Goal: Information Seeking & Learning: Learn about a topic

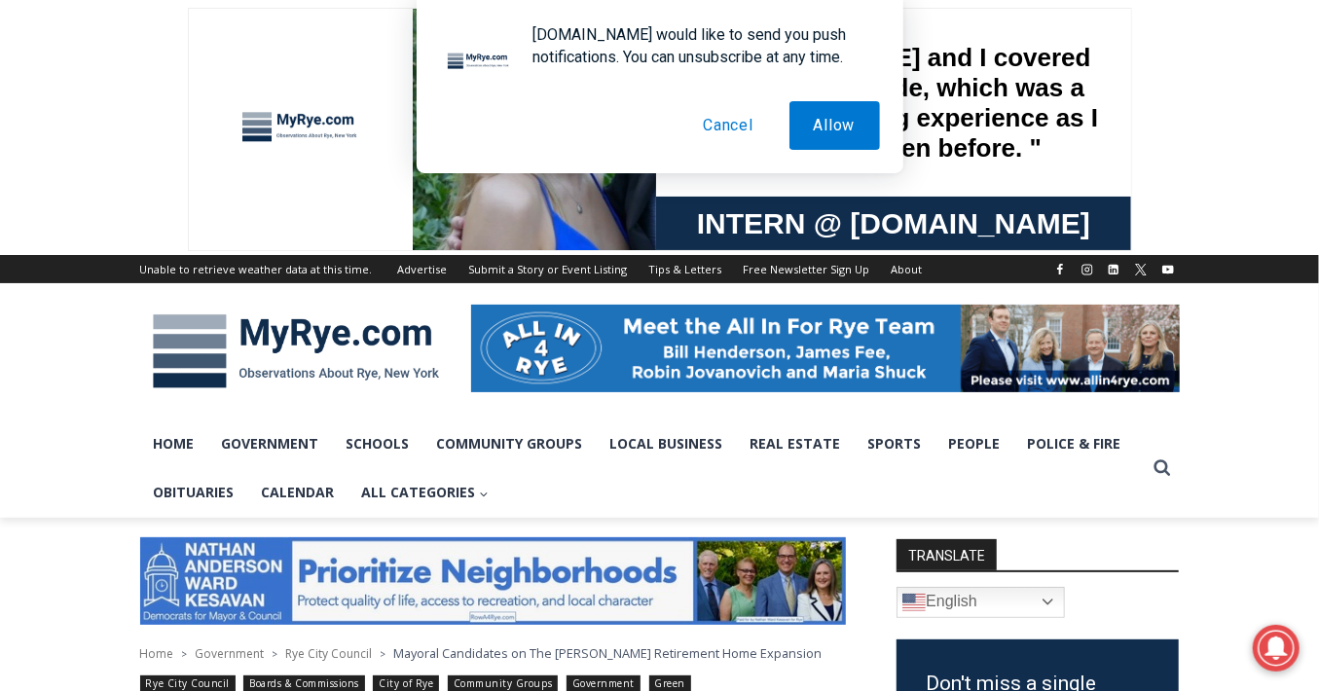
scroll to position [5, 0]
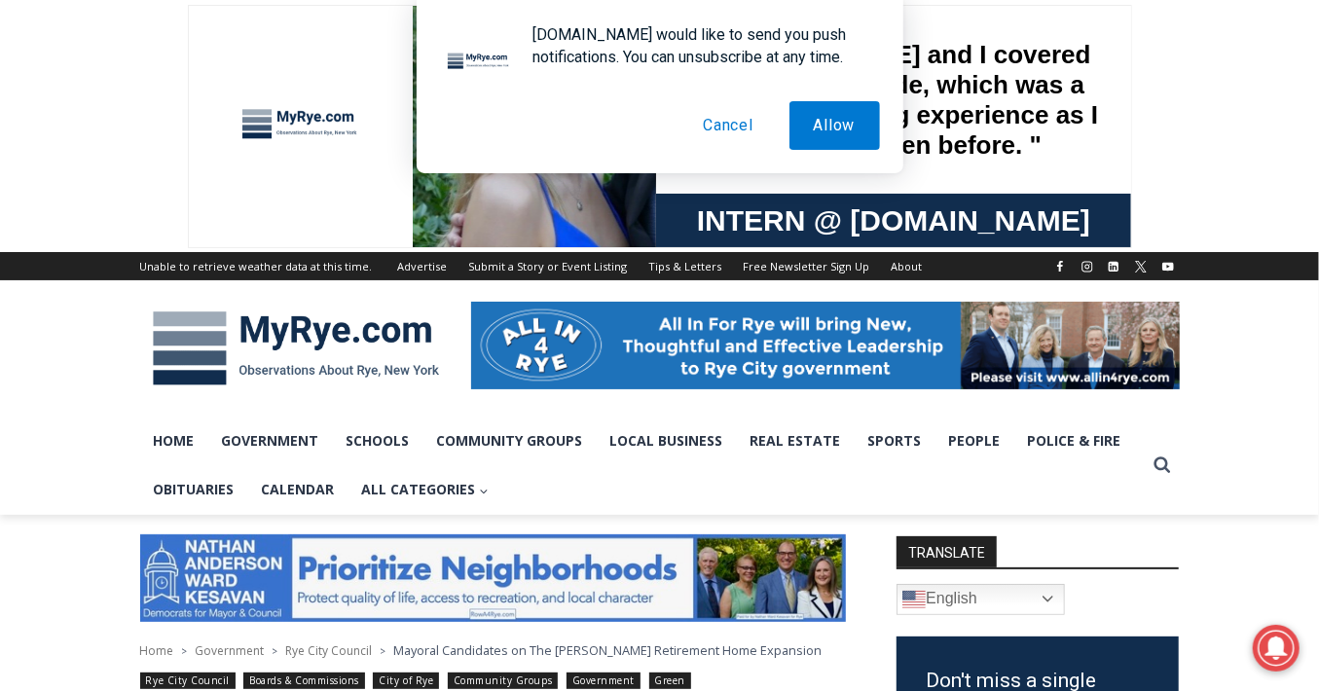
click at [360, 193] on div at bounding box center [300, 127] width 146 height 164
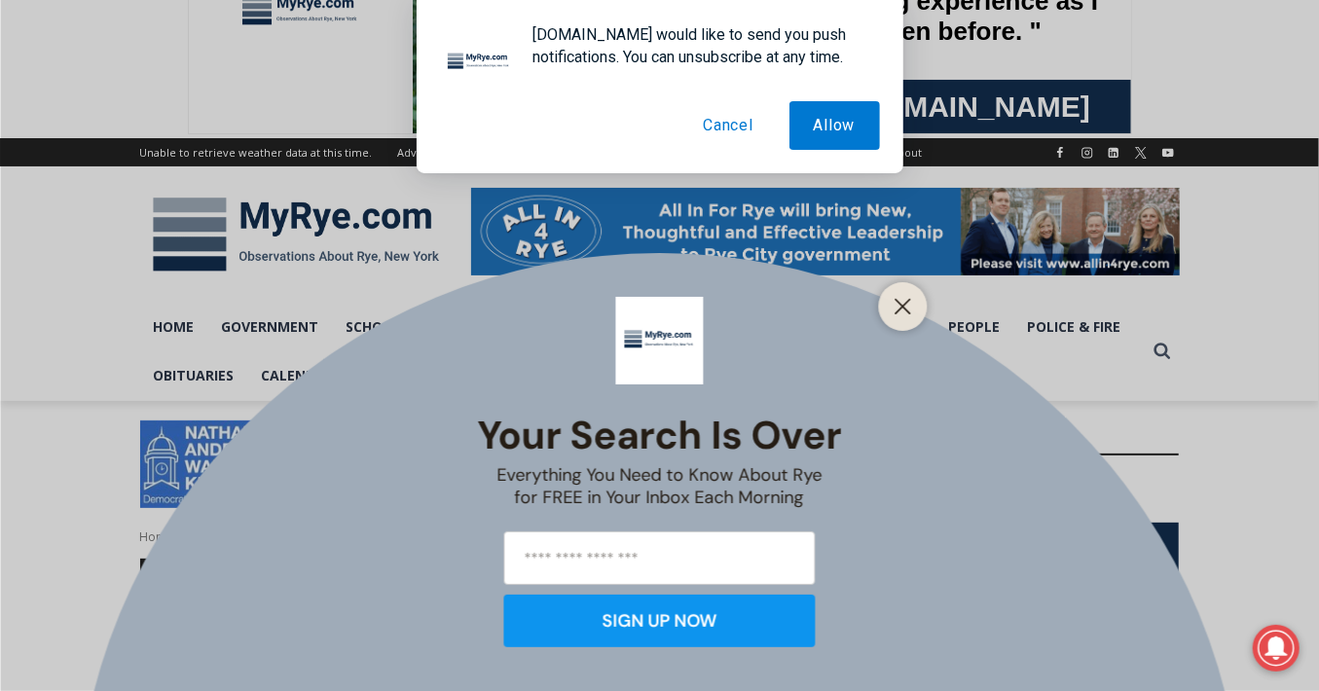
scroll to position [422, 0]
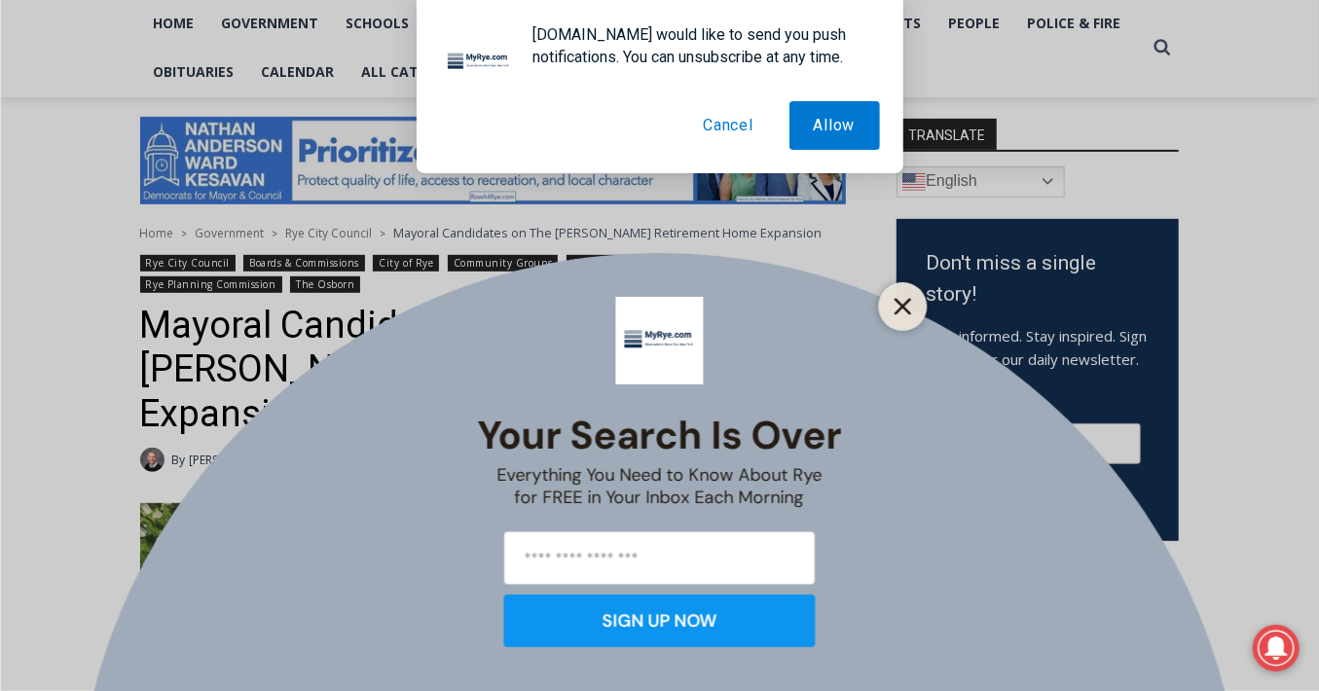
click at [890, 309] on button "Close" at bounding box center [903, 306] width 27 height 27
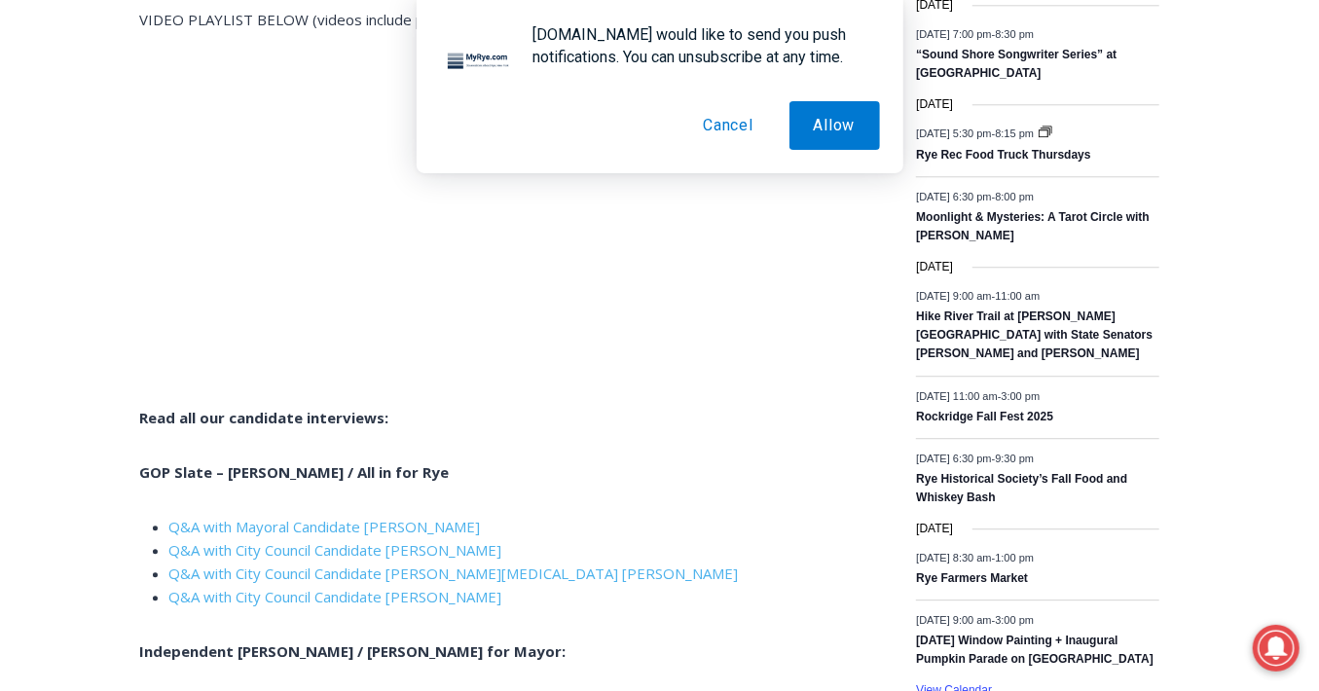
scroll to position [2714, 0]
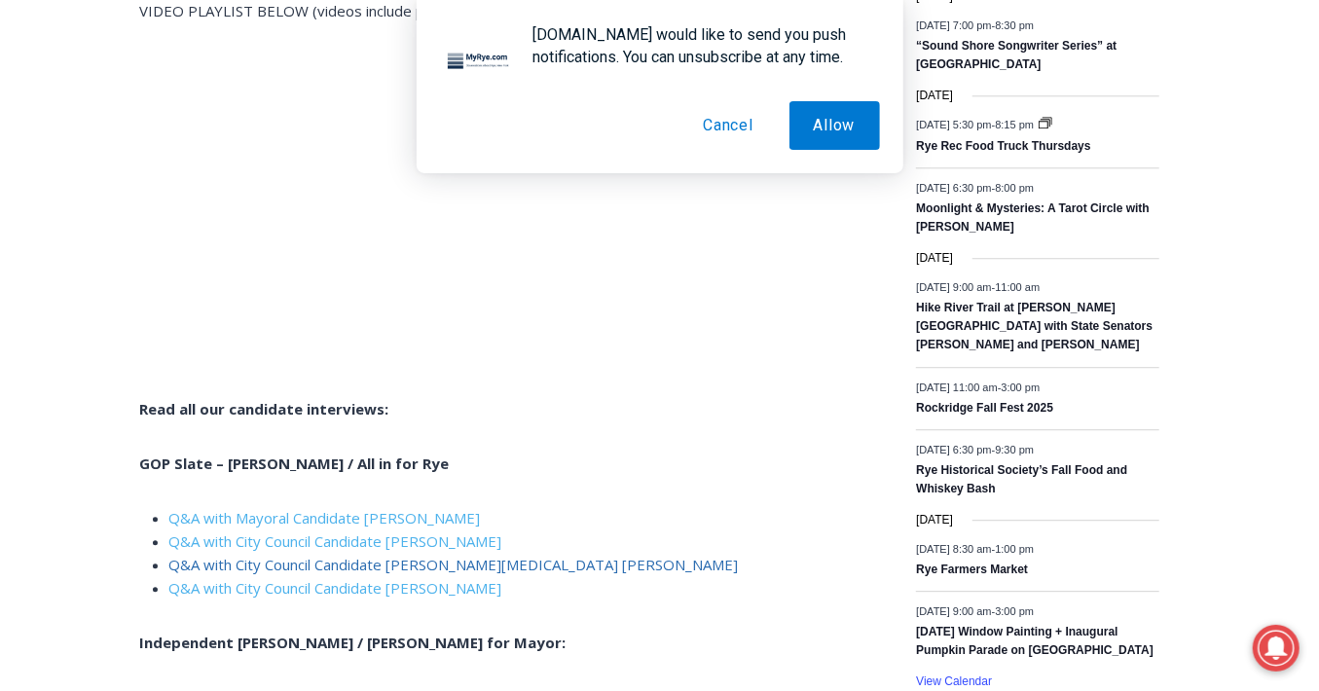
click at [416, 555] on link "Q&A with City Council Candidate [PERSON_NAME][MEDICAL_DATA] [PERSON_NAME]" at bounding box center [453, 564] width 569 height 19
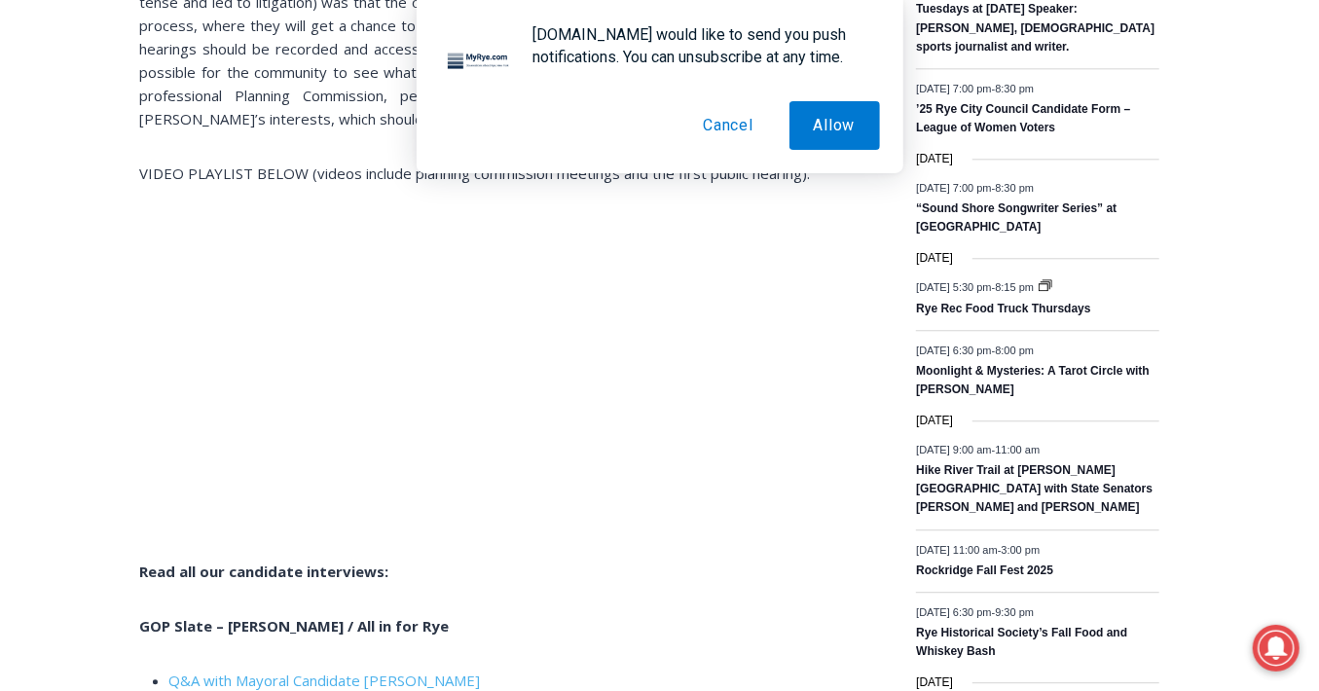
scroll to position [1986, 0]
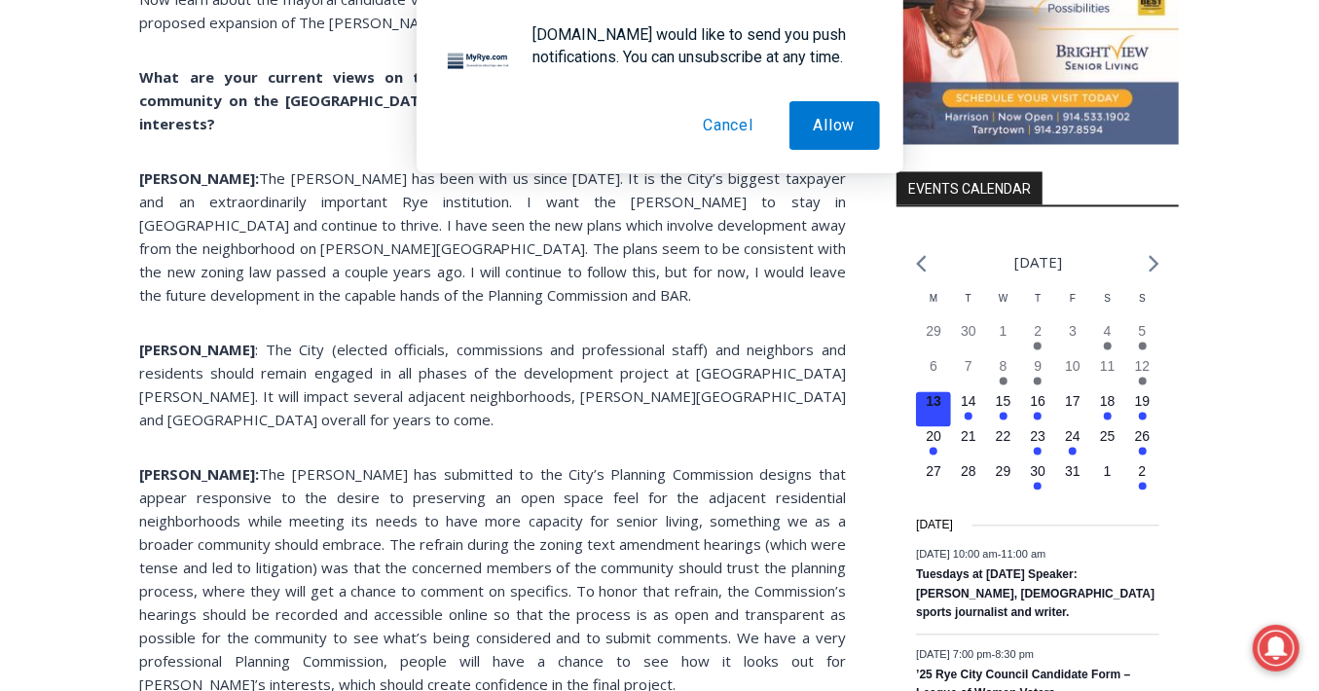
click at [749, 126] on button "Cancel" at bounding box center [728, 125] width 99 height 49
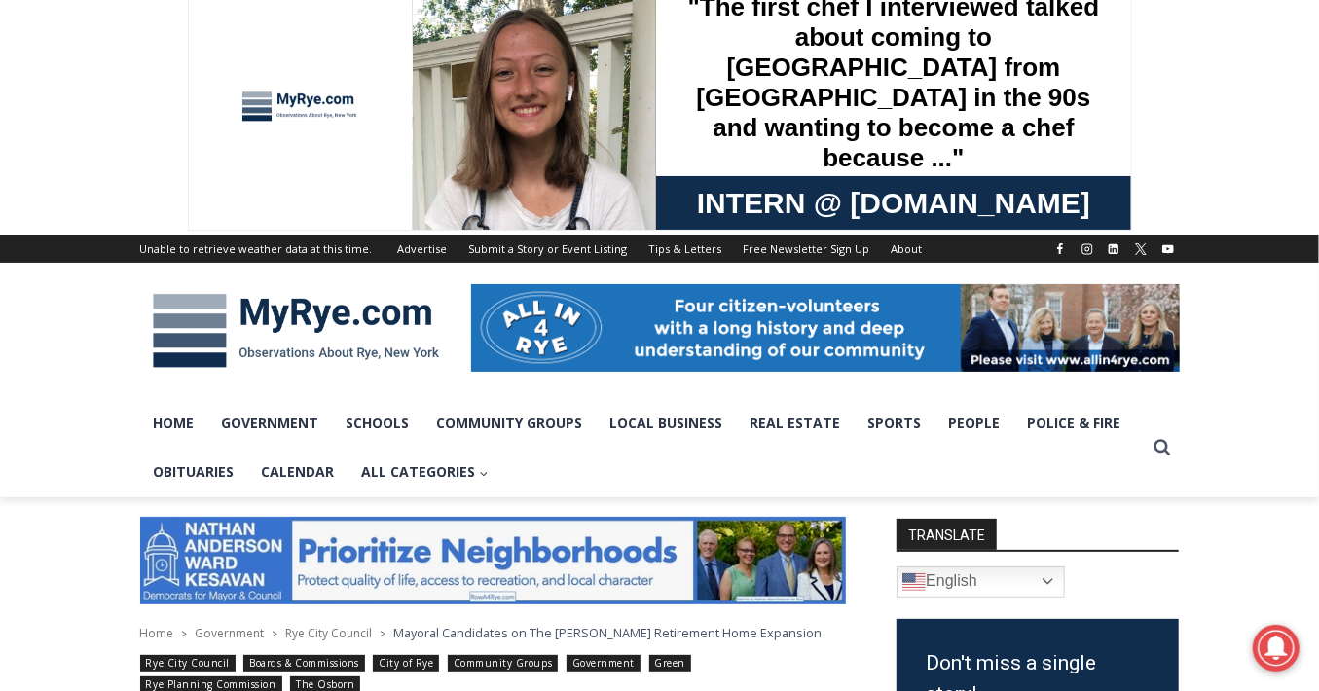
scroll to position [0, 0]
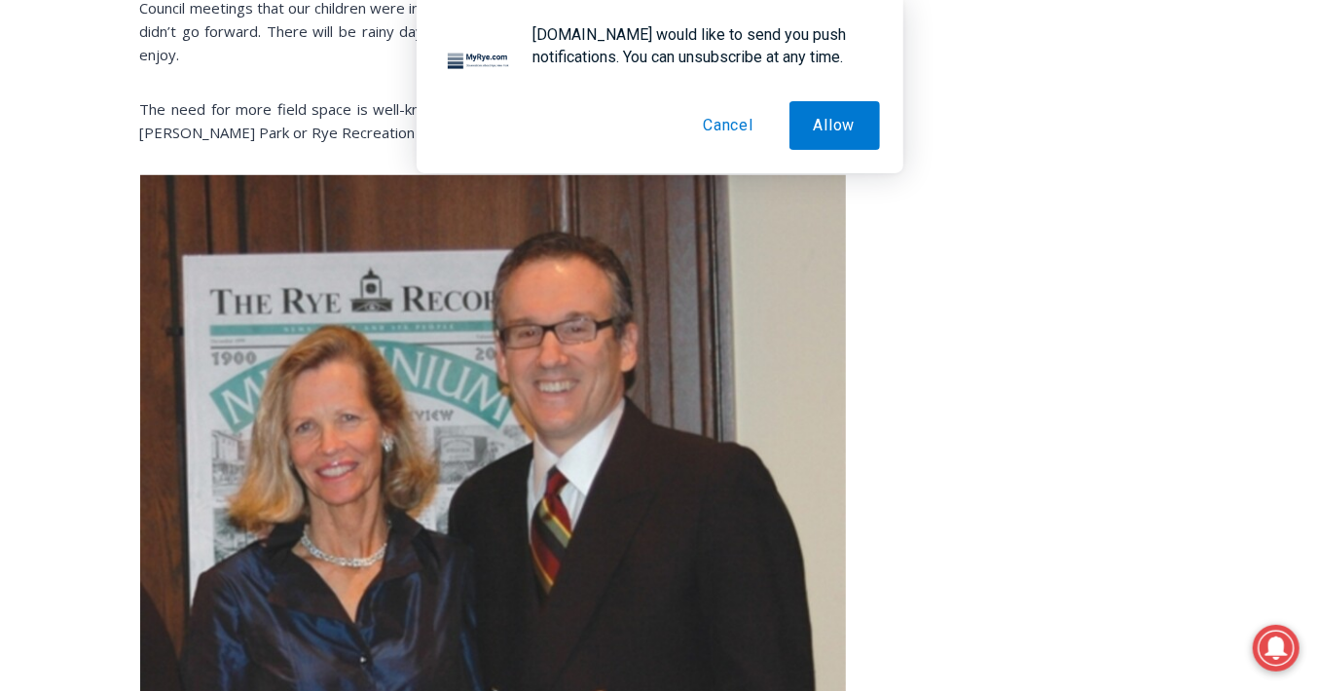
scroll to position [8404, 0]
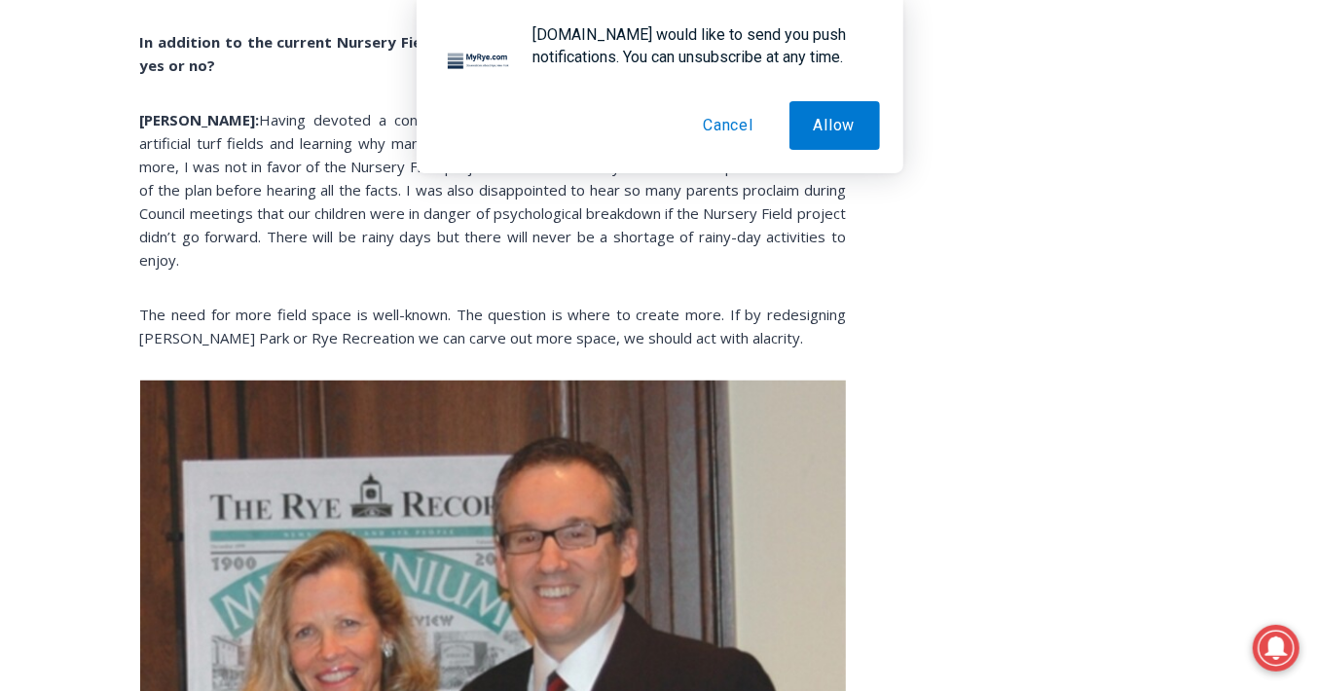
click at [721, 119] on button "Cancel" at bounding box center [728, 125] width 99 height 49
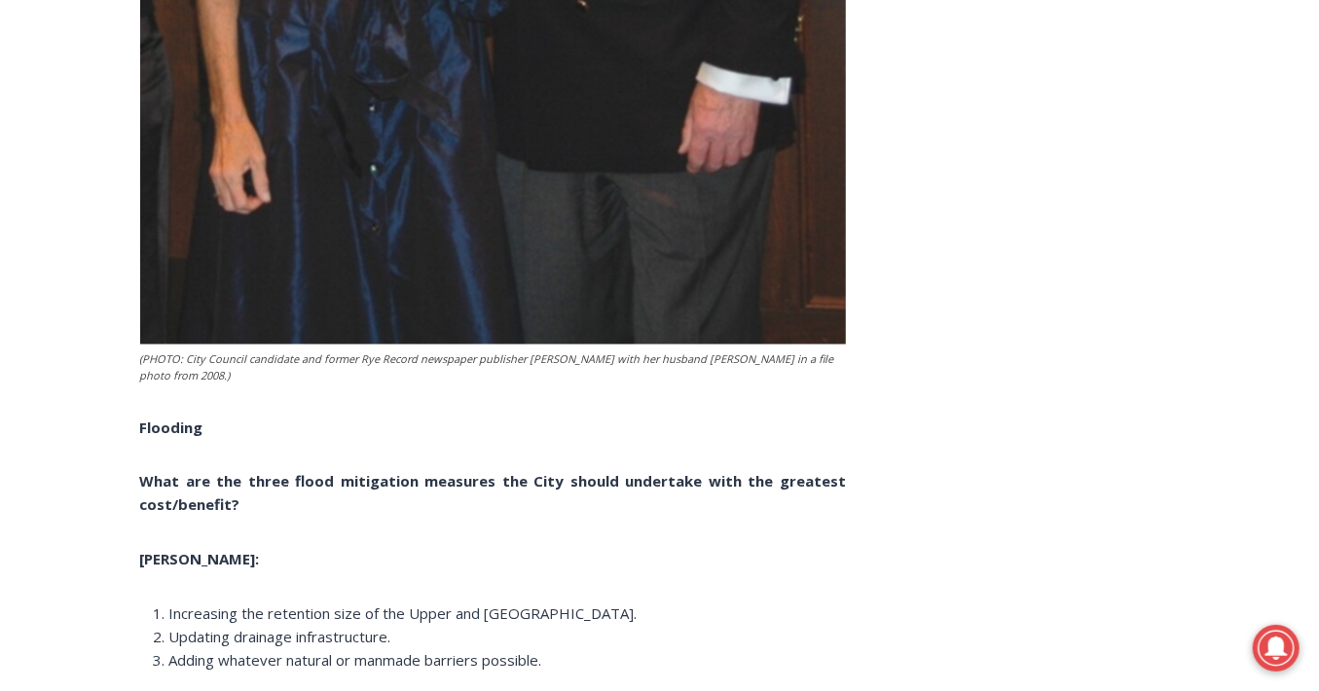
scroll to position [8995, 0]
